Goal: Communication & Community: Ask a question

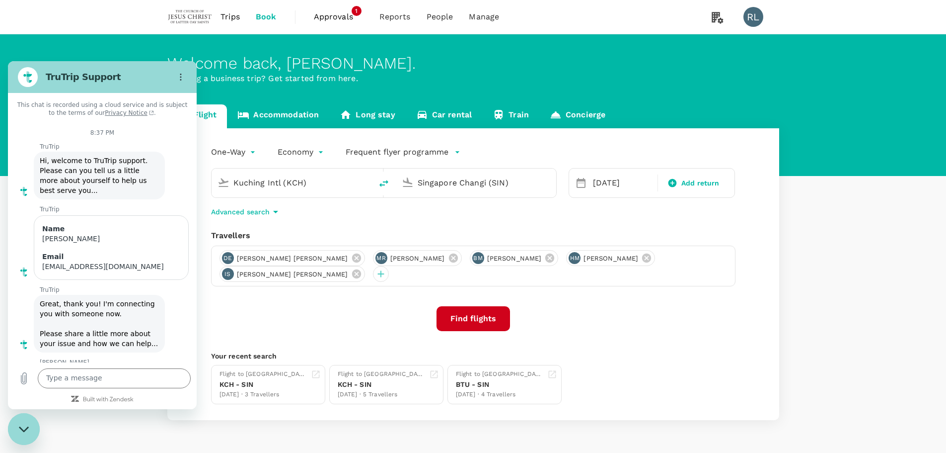
scroll to position [758, 0]
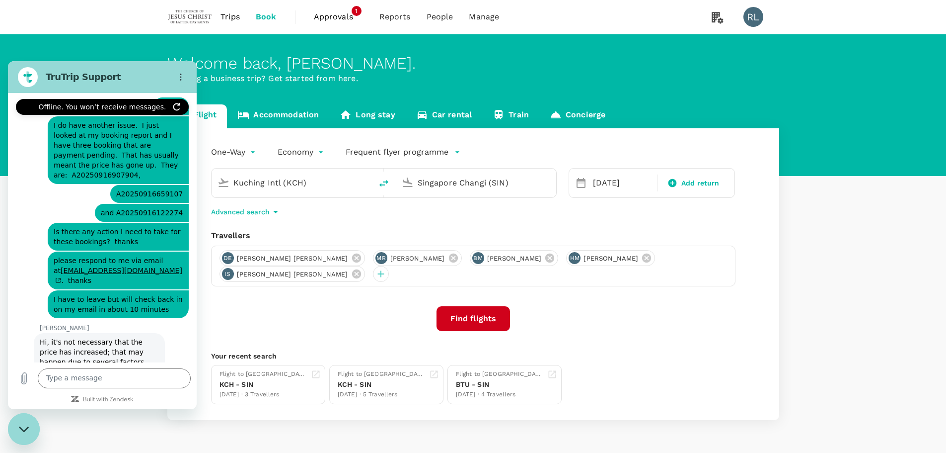
click at [828, 254] on div "Flight Accommodation Long stay Car rental Train Concierge One-Way oneway Econom…" at bounding box center [473, 261] width 946 height 315
click at [840, 271] on div "Flight Accommodation Long stay Car rental Train Concierge One-Way oneway Econom…" at bounding box center [473, 261] width 946 height 315
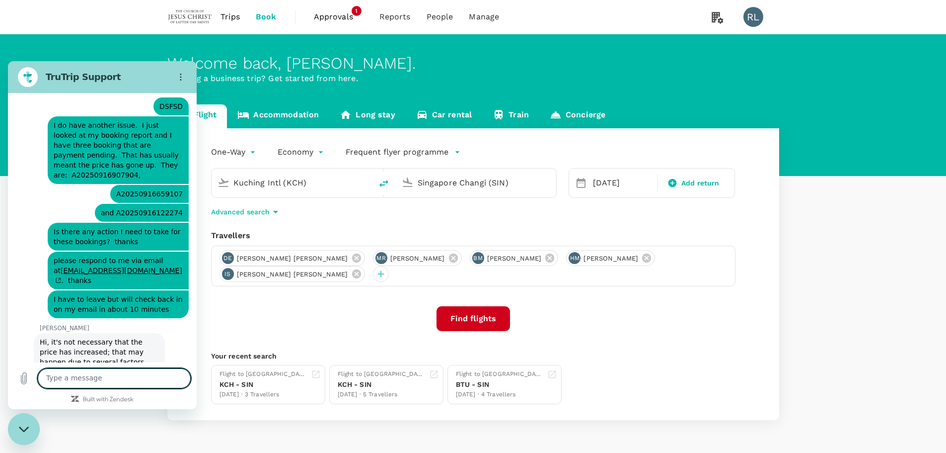
click at [115, 381] on textarea at bounding box center [114, 378] width 153 height 20
type textarea "da"
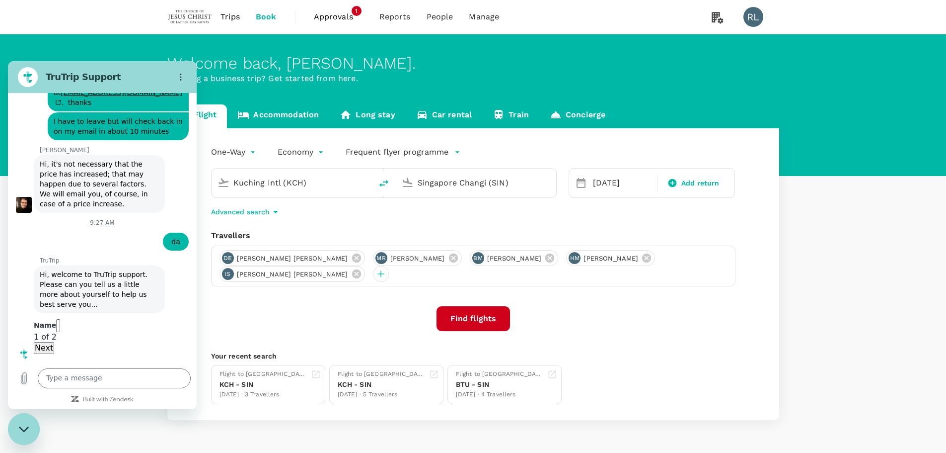
scroll to position [934, 0]
type input "[PERSON_NAME]"
click at [53, 344] on span "Next" at bounding box center [44, 348] width 18 height 9
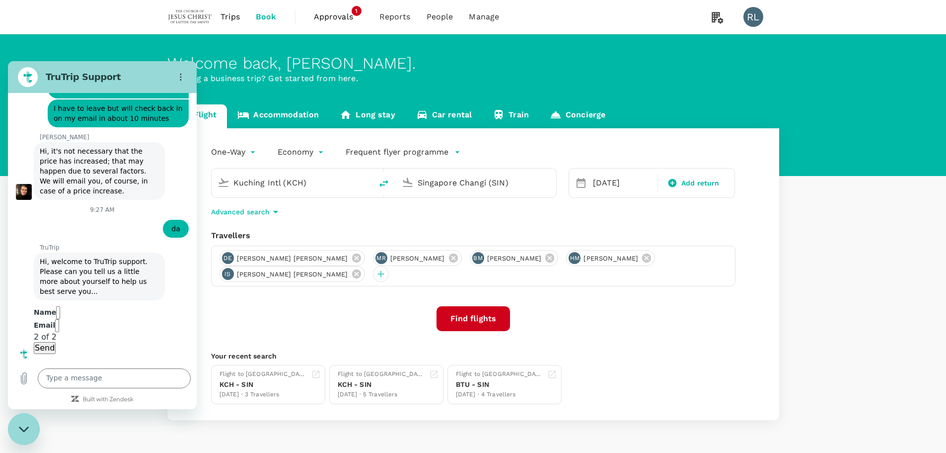
scroll to position [977, 0]
type input "[EMAIL_ADDRESS][DOMAIN_NAME]"
click at [34, 342] on button "Send" at bounding box center [45, 348] width 22 height 12
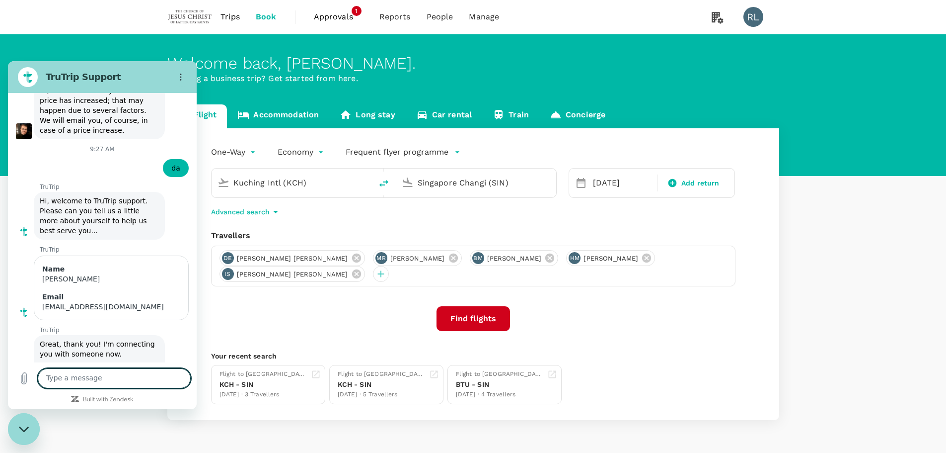
scroll to position [1011, 0]
click at [76, 381] on textarea at bounding box center [114, 378] width 153 height 20
paste textarea "A20250916907904"
type textarea "A20250916907904"
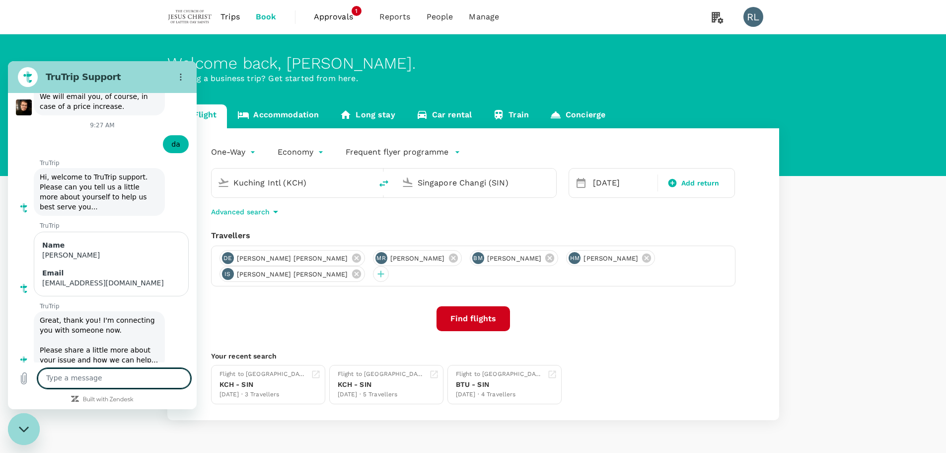
scroll to position [1035, 0]
click at [113, 380] on textarea at bounding box center [114, 378] width 153 height 20
paste textarea "A20250916659107"
type textarea "A20250916659107"
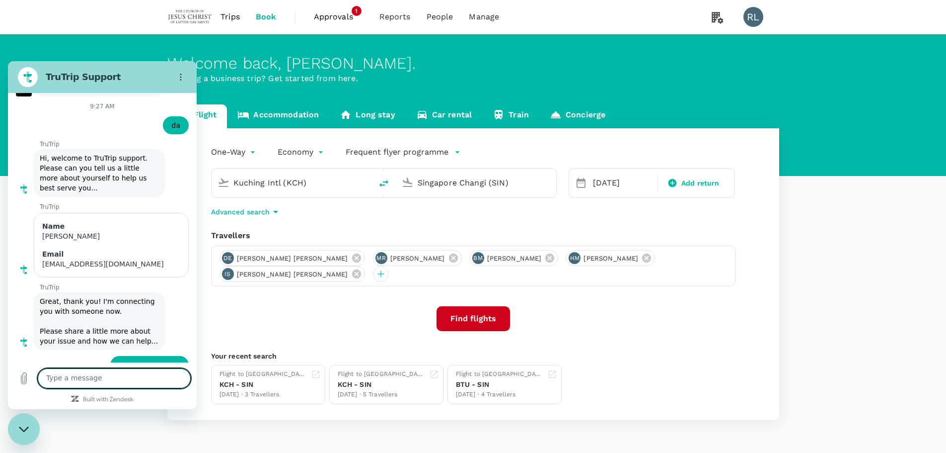
scroll to position [1054, 0]
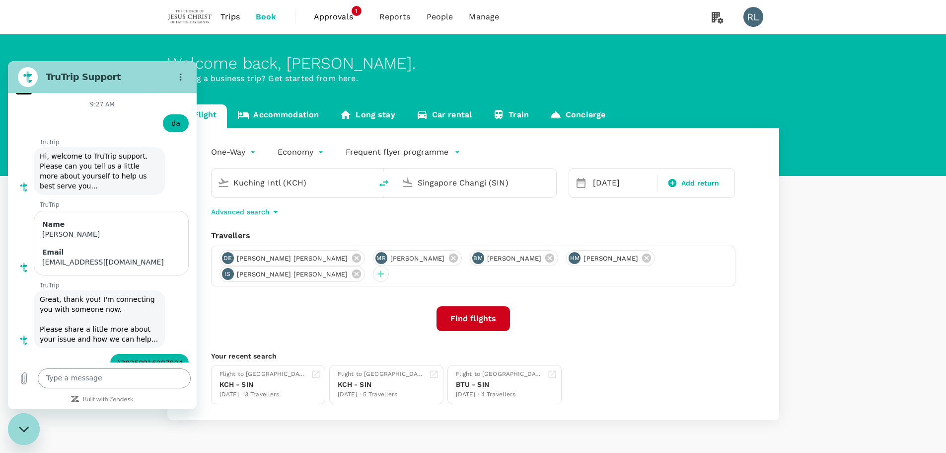
click at [96, 375] on textarea at bounding box center [114, 378] width 153 height 20
paste textarea "A20250916122274"
type textarea "A20250916122274"
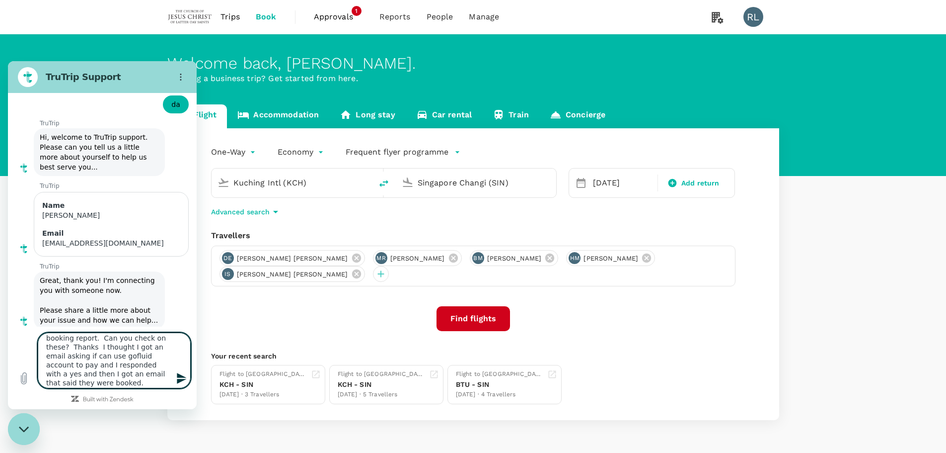
scroll to position [31, 0]
type textarea "Those three bookings are showing pending for payment in the booking report. Can…"
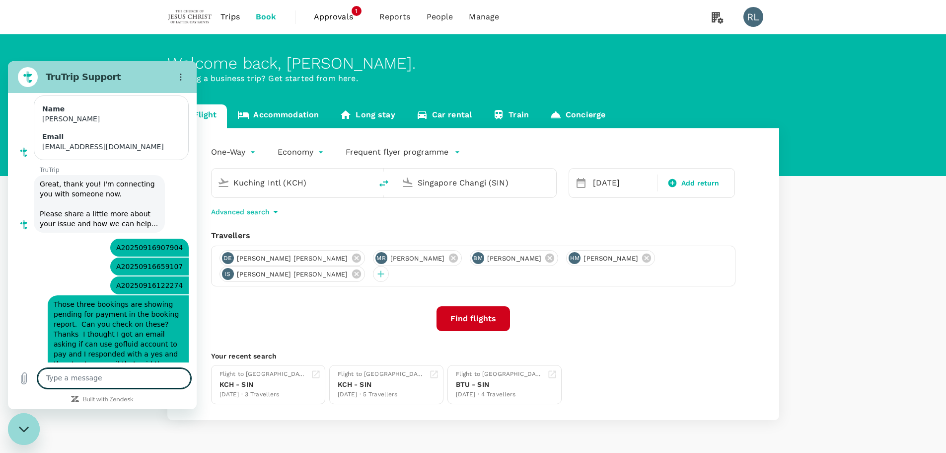
scroll to position [1171, 0]
click at [850, 352] on div "Flight Accommodation Long stay Car rental Train Concierge One-Way oneway Econom…" at bounding box center [473, 261] width 946 height 315
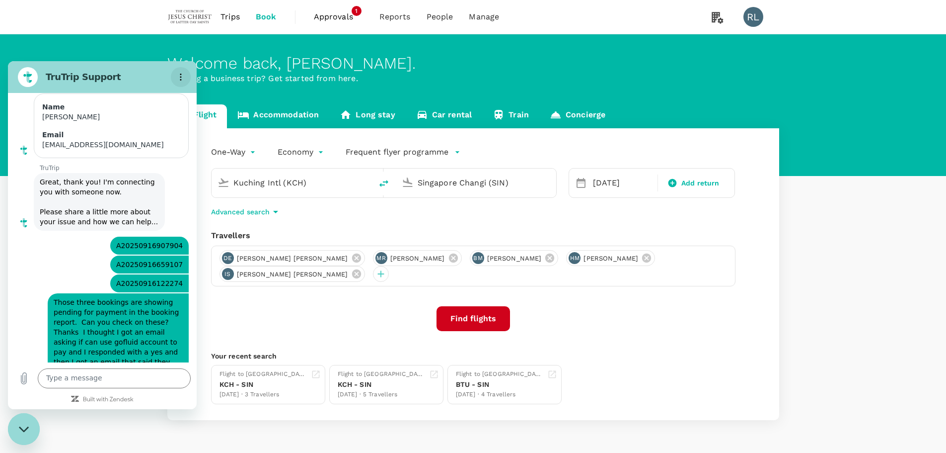
click at [178, 76] on icon "Options menu" at bounding box center [181, 77] width 8 height 8
click at [819, 272] on div "Flight Accommodation Long stay Car rental Train Concierge One-Way oneway Econom…" at bounding box center [473, 261] width 946 height 315
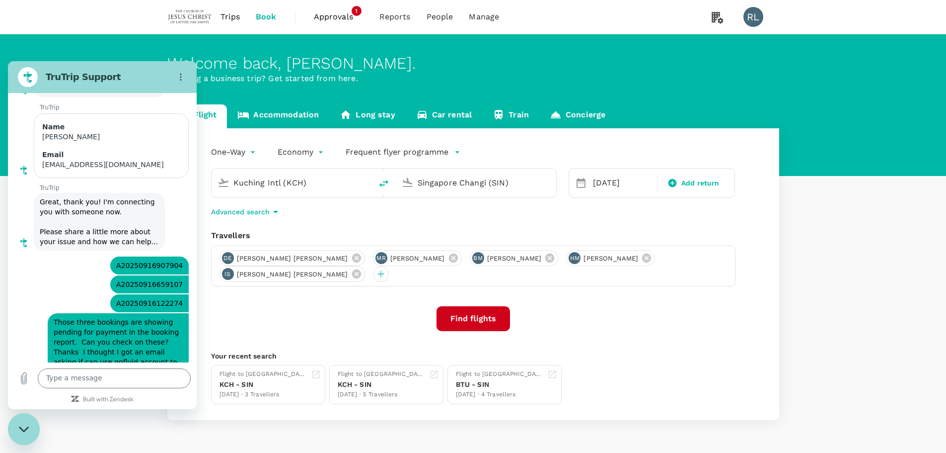
click at [20, 431] on icon "Close messaging window" at bounding box center [24, 429] width 10 height 6
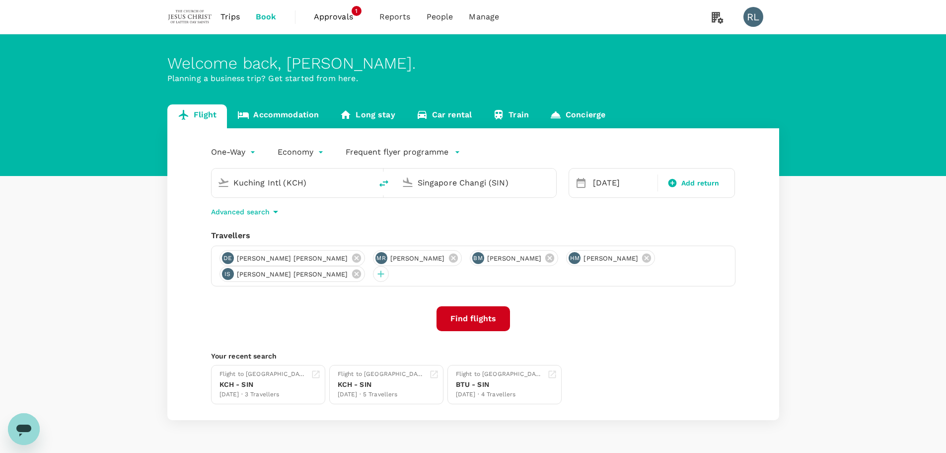
click at [658, 246] on div "[PERSON_NAME] [PERSON_NAME] MR [PERSON_NAME] [PERSON_NAME] [PERSON_NAME] [PERSO…" at bounding box center [473, 265] width 525 height 41
click at [813, 284] on div "Flight Accommodation Long stay Car rental Train Concierge One-Way oneway Econom…" at bounding box center [473, 261] width 946 height 315
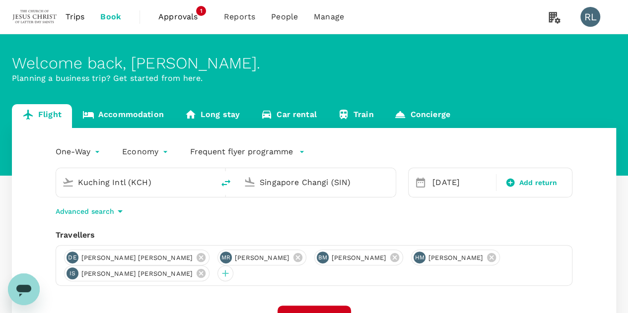
type input "Kuching Intl (KCH)"
type input "Singapore Changi (SIN)"
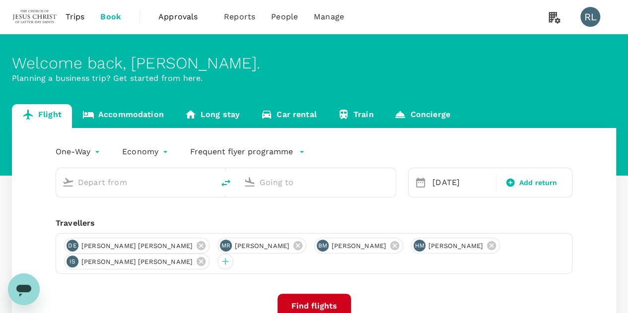
type input "Kuching Intl (KCH)"
type input "Singapore Changi (SIN)"
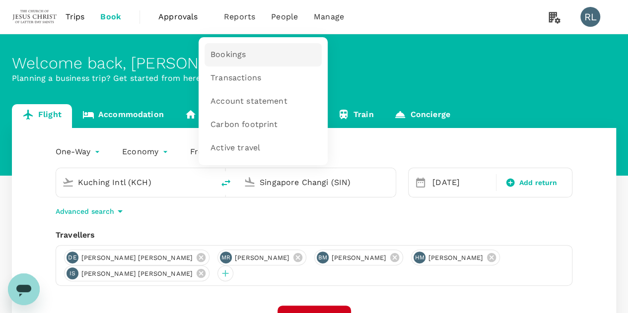
click at [230, 51] on span "Bookings" at bounding box center [228, 54] width 35 height 11
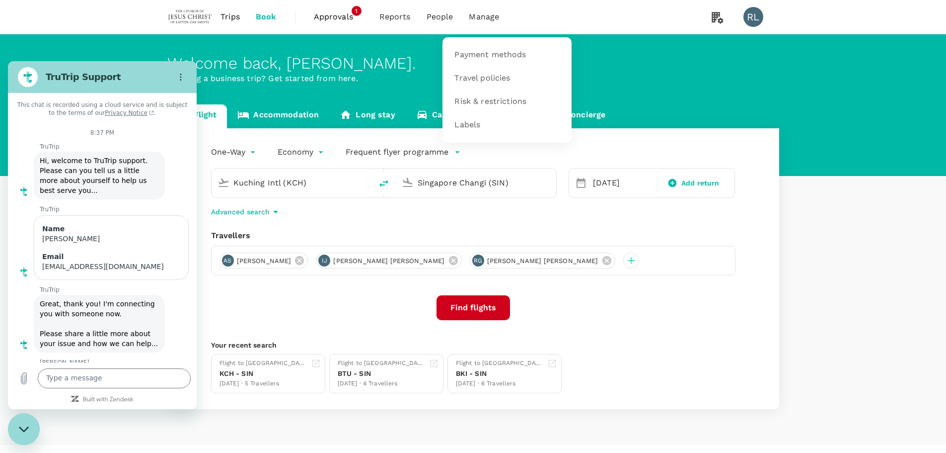
scroll to position [1258, 0]
